Goal: Information Seeking & Learning: Learn about a topic

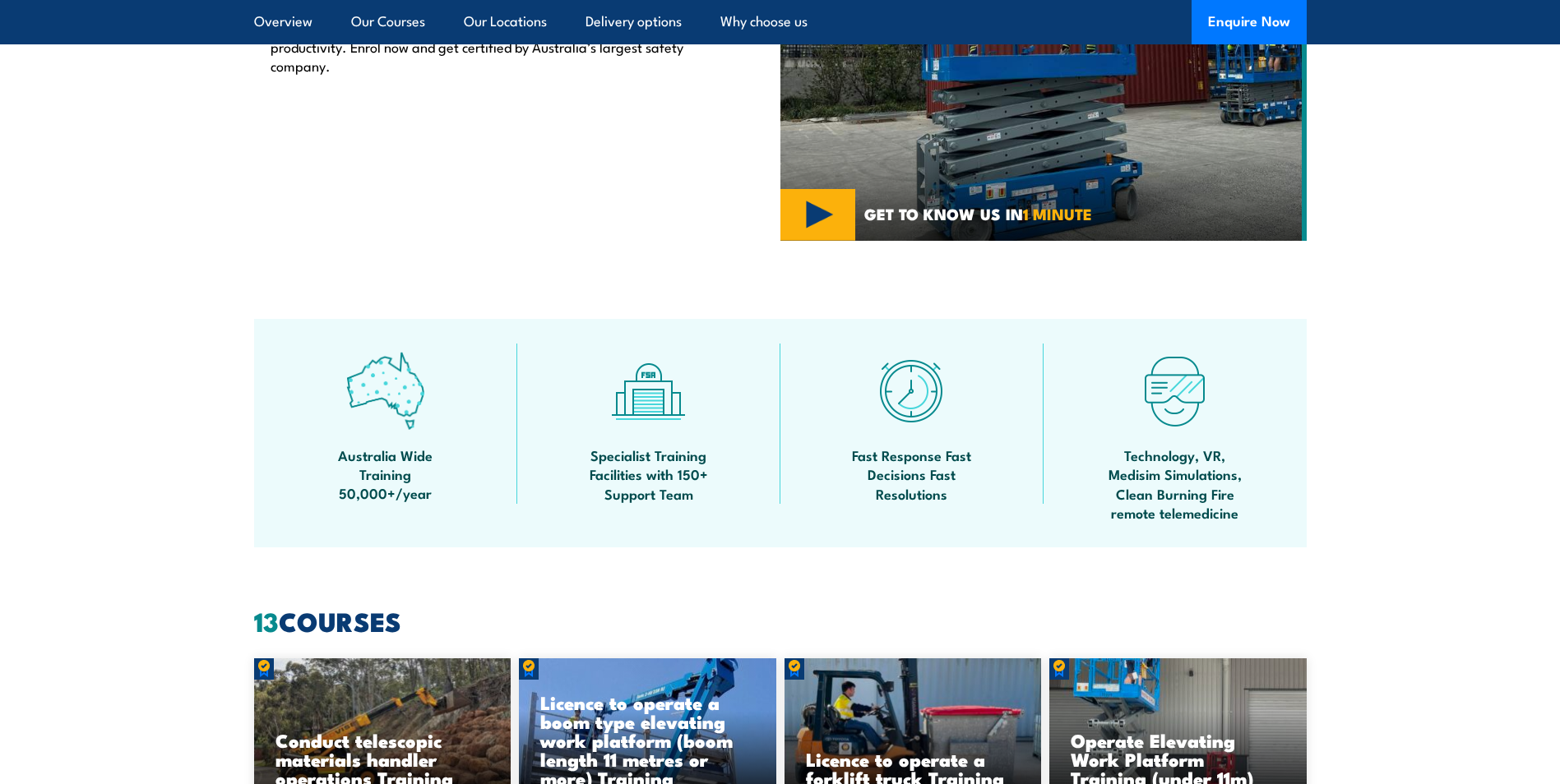
scroll to position [1151, 0]
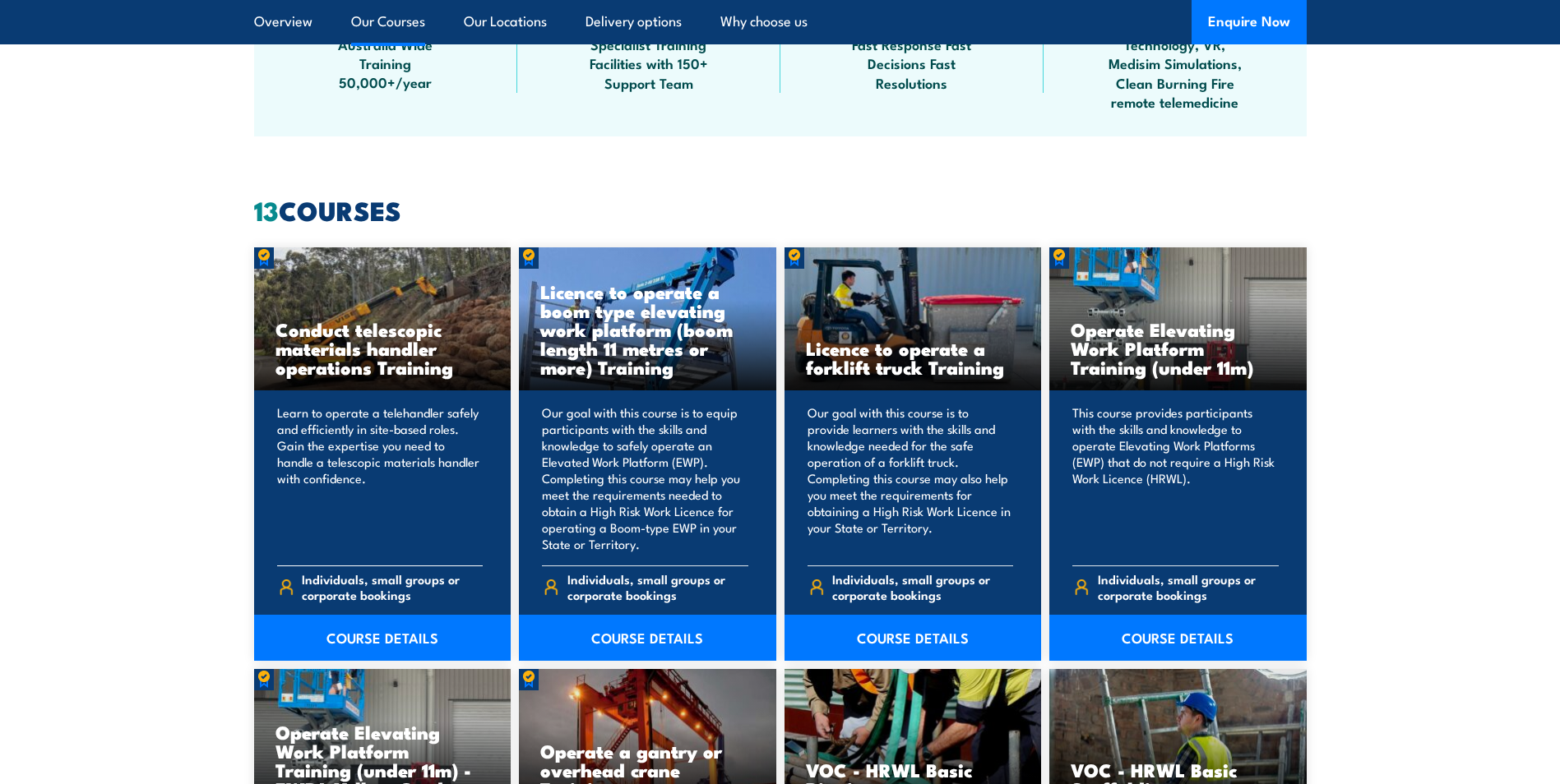
click at [364, 341] on h3 "Conduct telescopic materials handler operations Training" at bounding box center [382, 348] width 214 height 56
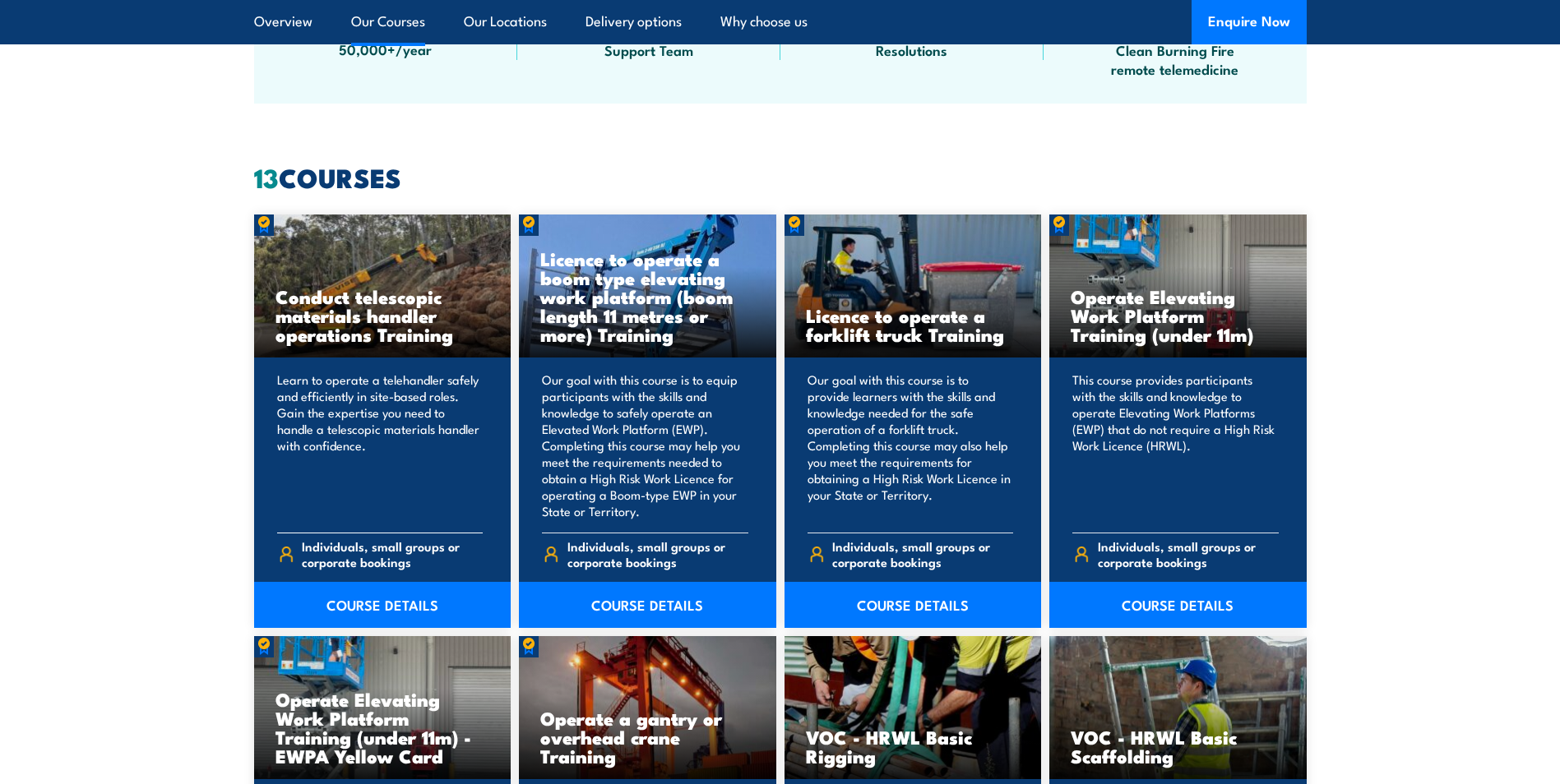
scroll to position [1233, 0]
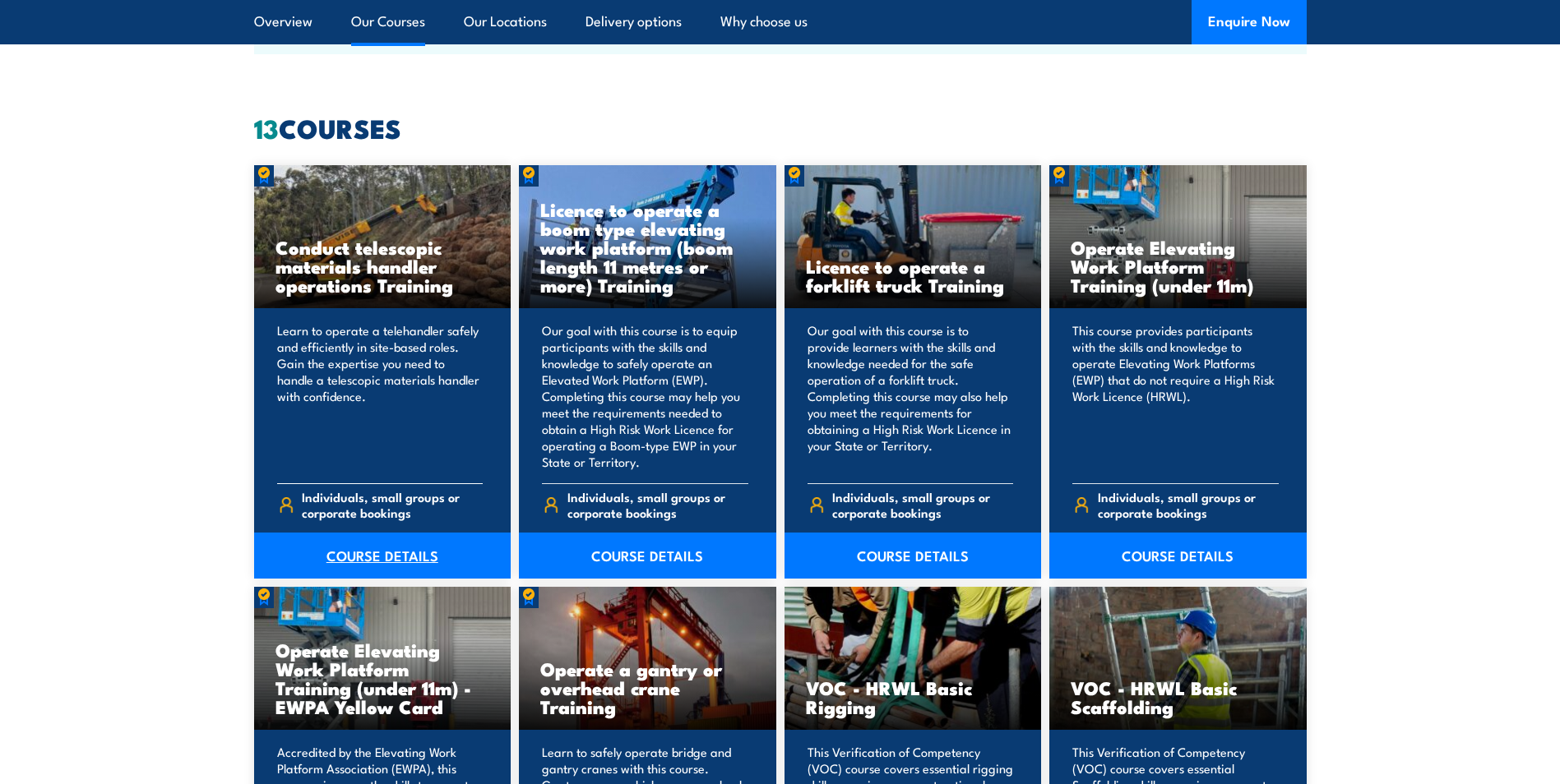
click at [351, 553] on link "COURSE DETAILS" at bounding box center [382, 555] width 258 height 46
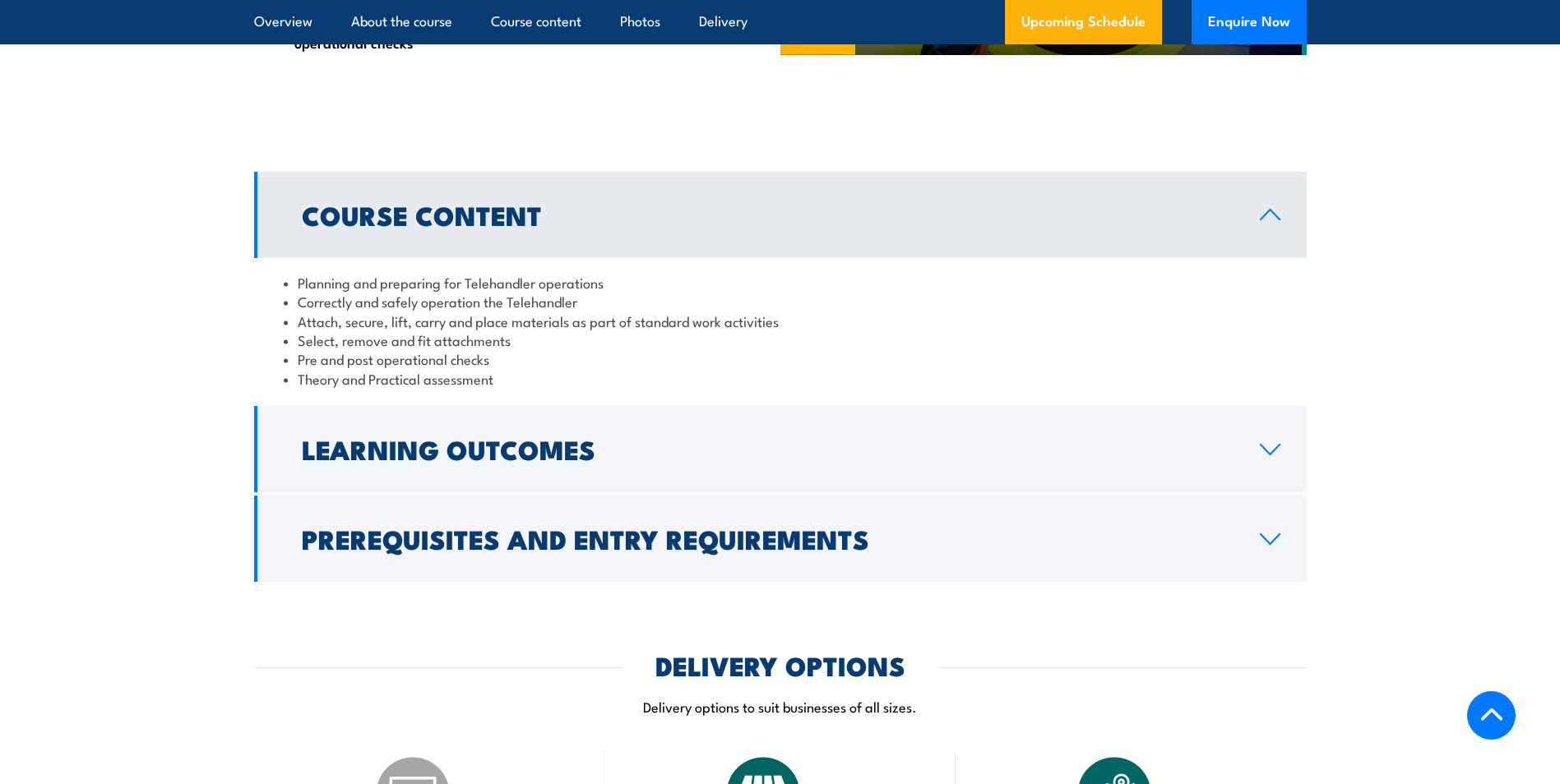
scroll to position [1315, 0]
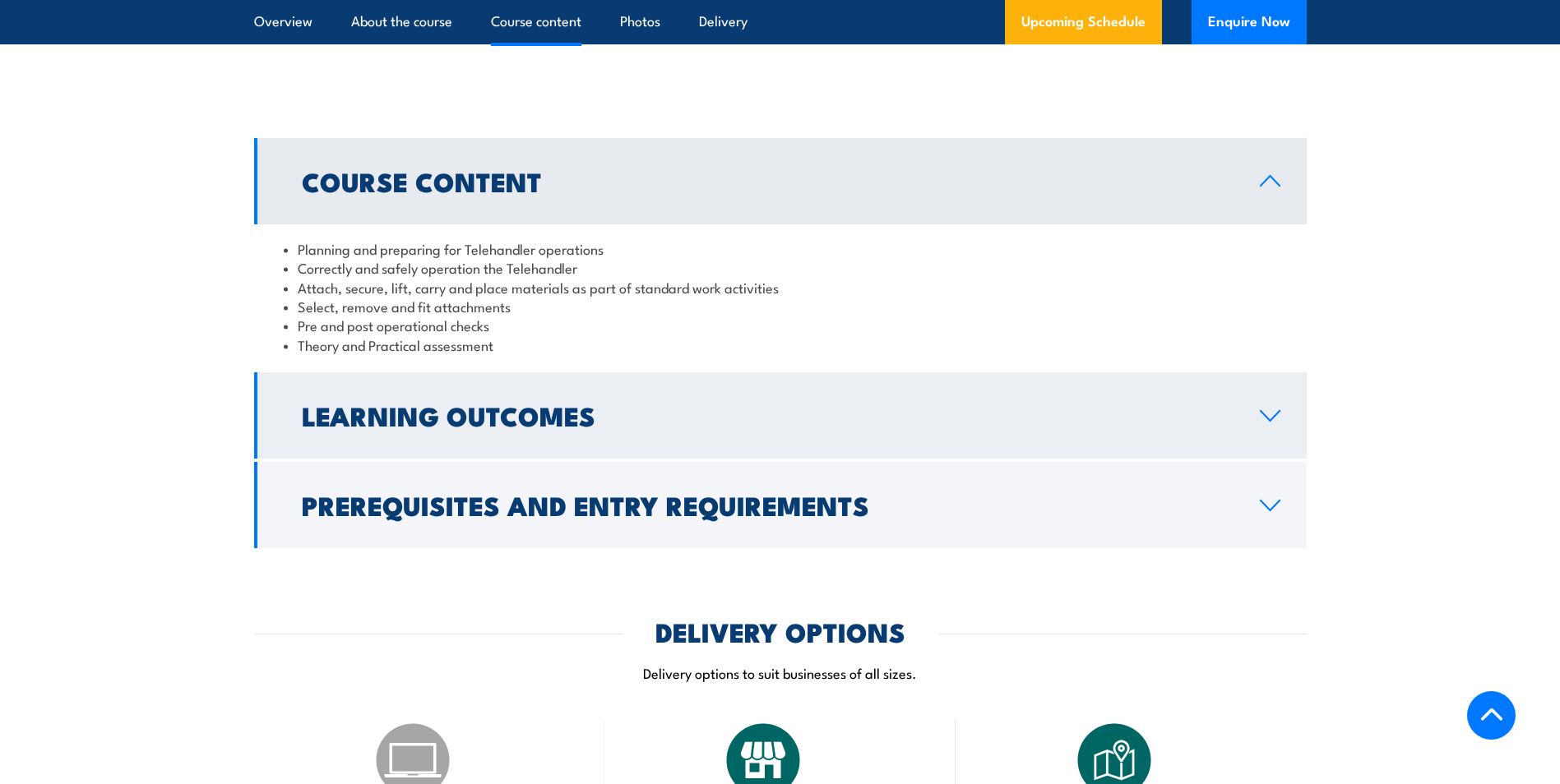
click at [704, 421] on link "Learning Outcomes" at bounding box center [780, 415] width 1053 height 86
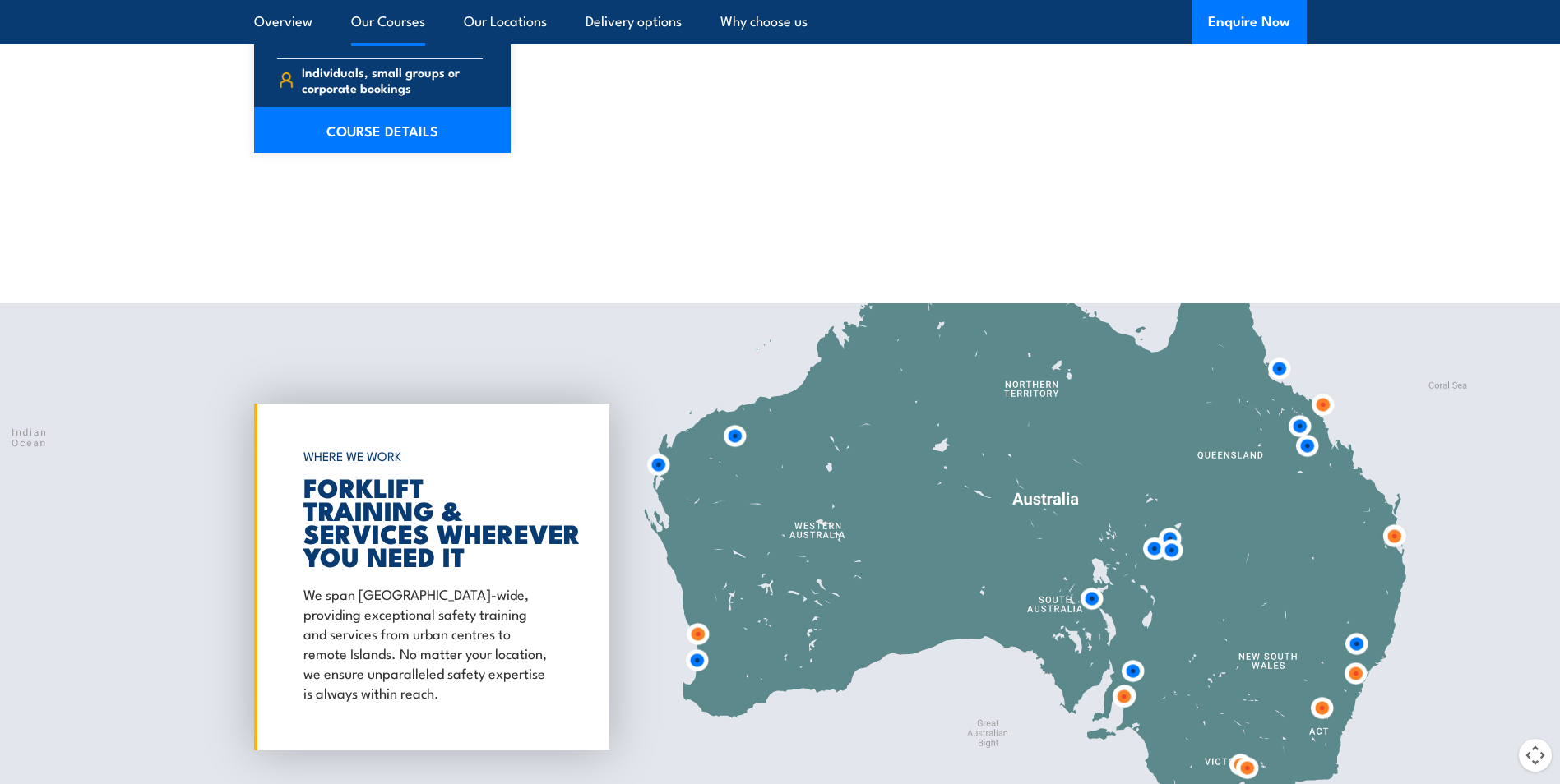
scroll to position [2877, 0]
